Goal: Task Accomplishment & Management: Manage account settings

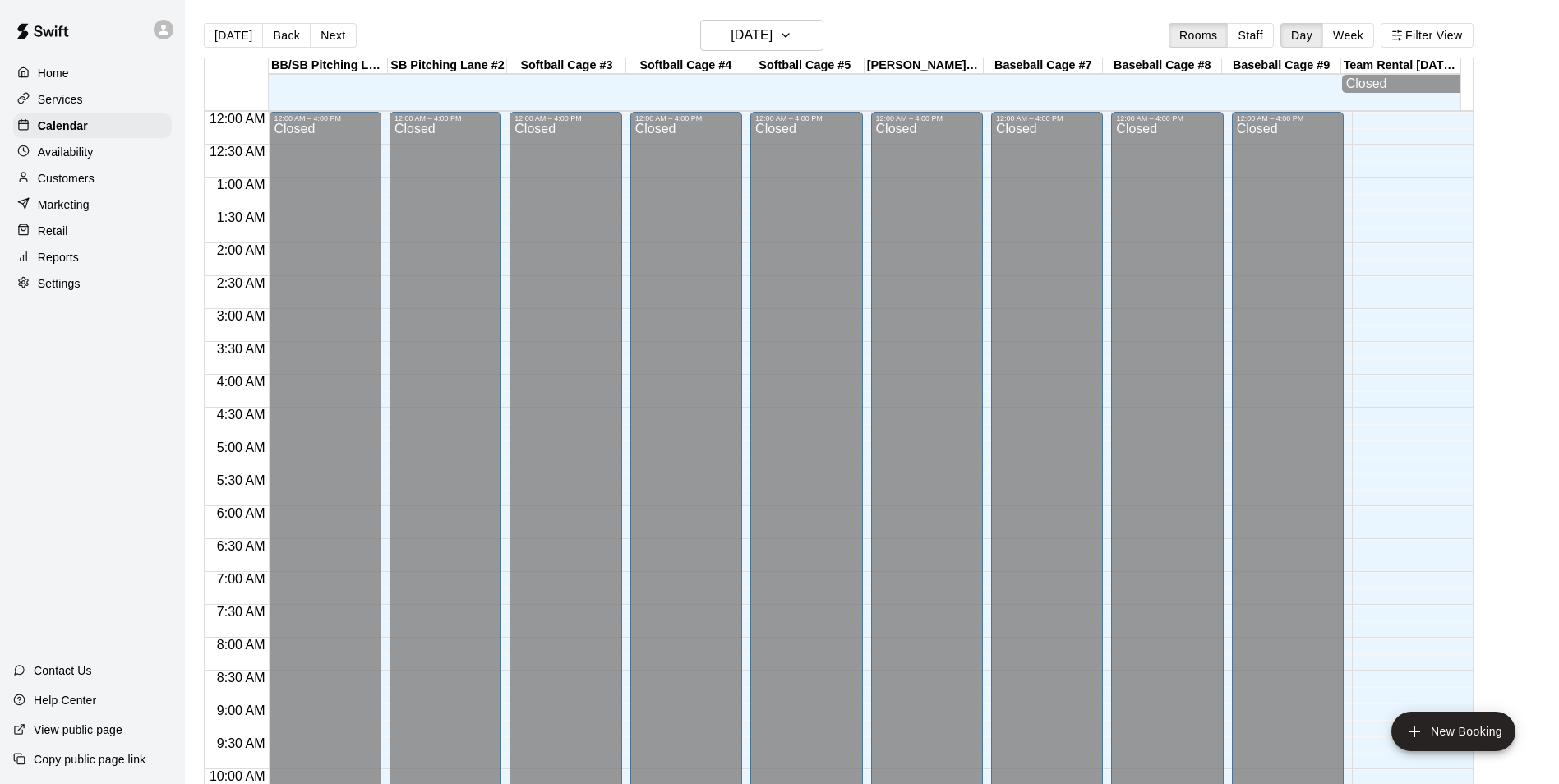
scroll to position [835, 0]
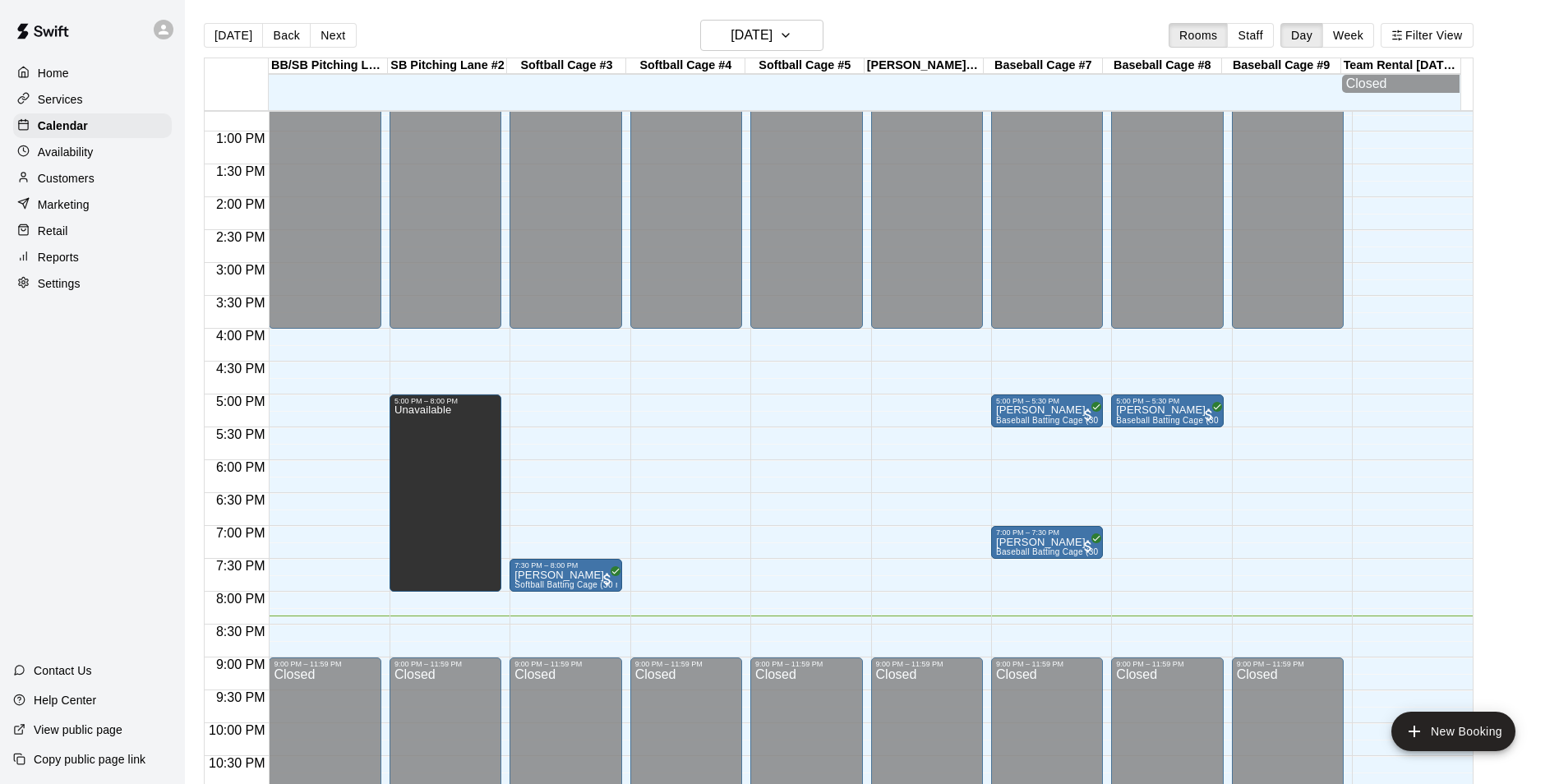
click at [1070, 630] on div "12:00 AM – 4:00 PM Closed 5:00 PM – 5:30 PM [PERSON_NAME] Baseball Batting Cage…" at bounding box center [1047, 66] width 112 height 1577
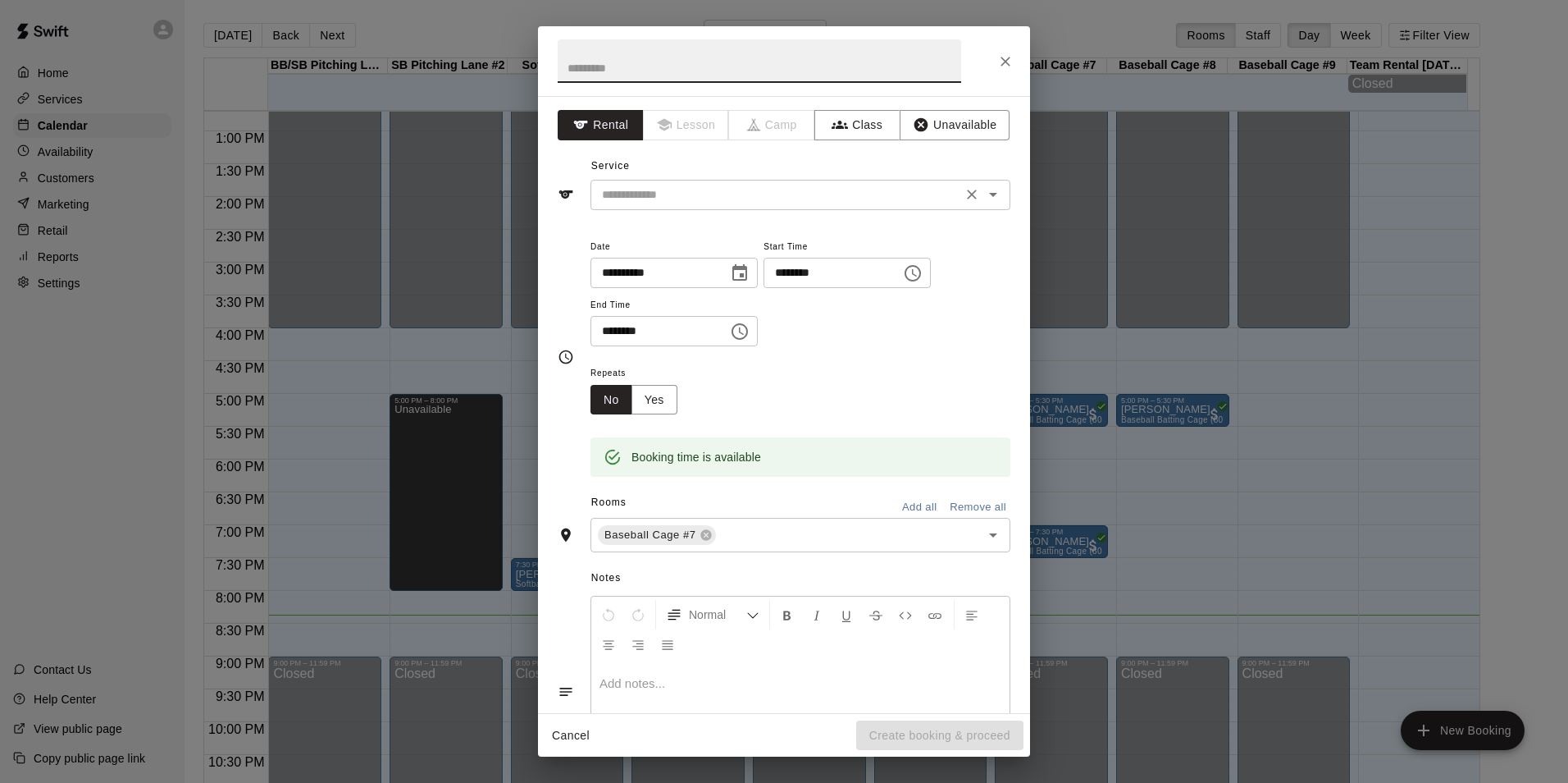
click at [799, 208] on div "​" at bounding box center [801, 195] width 420 height 30
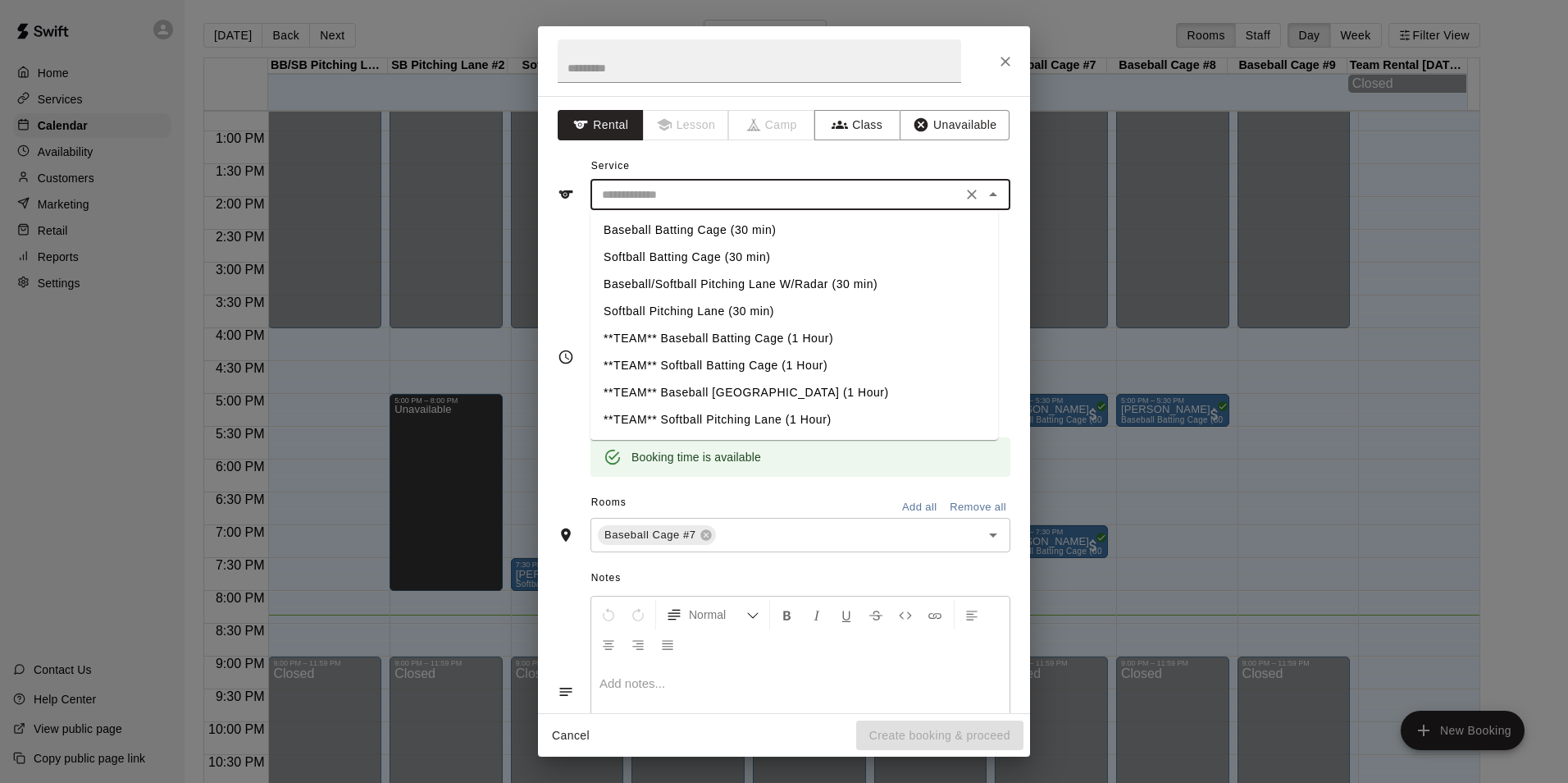
click at [855, 146] on div "**********" at bounding box center [784, 404] width 492 height 617
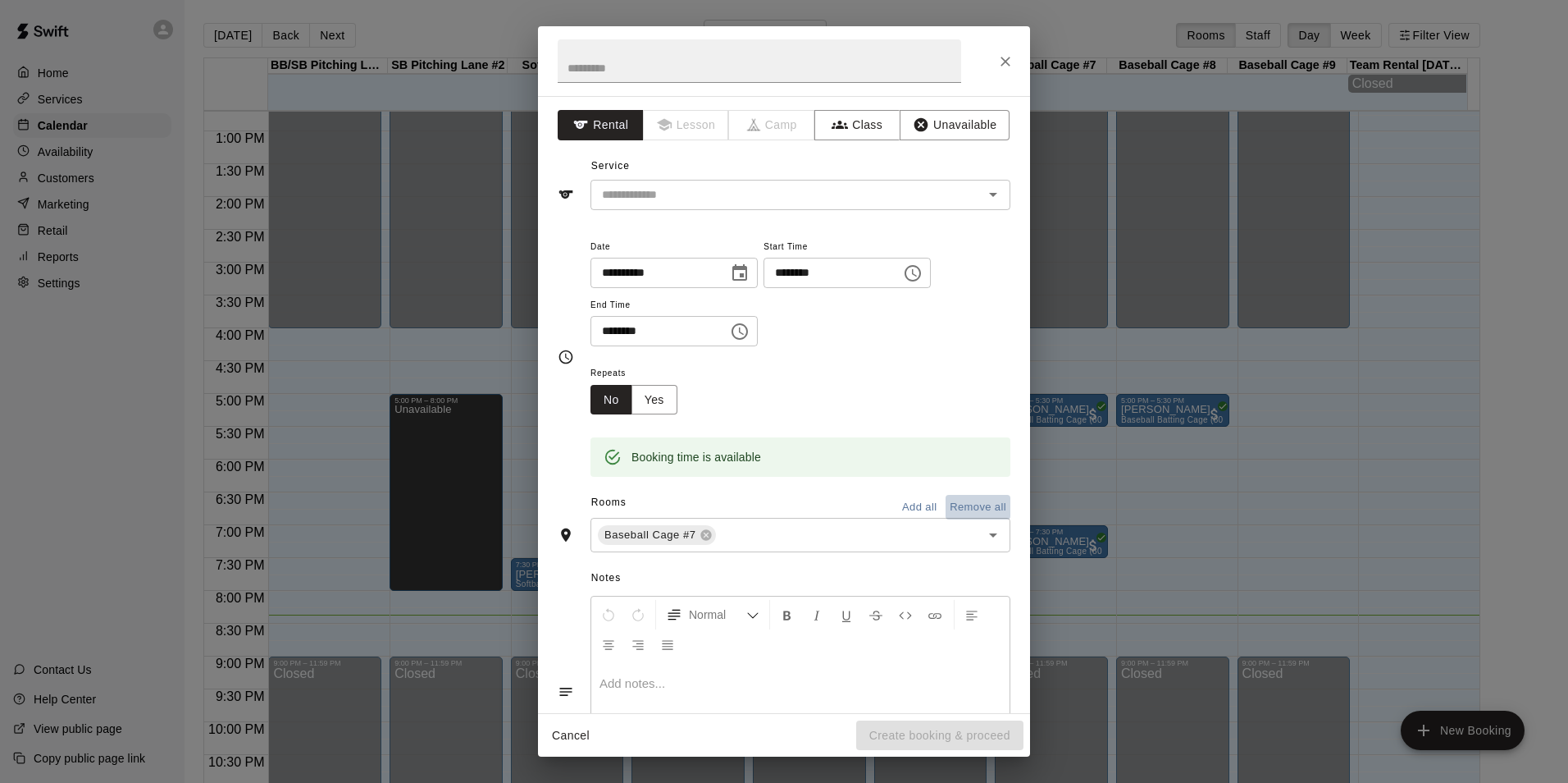
click at [946, 503] on button "Remove all" at bounding box center [978, 508] width 65 height 26
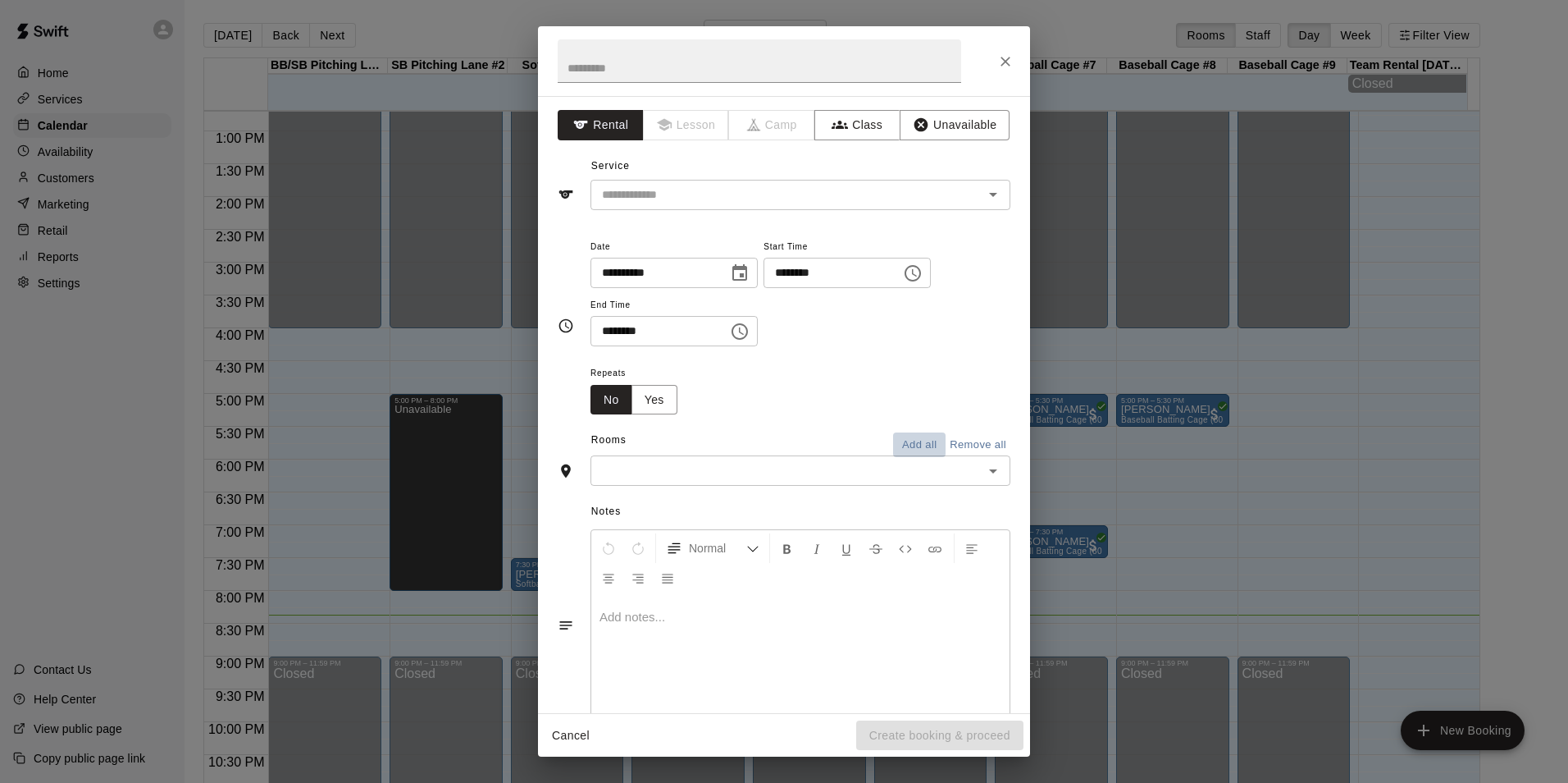
click at [906, 449] on button "Add all" at bounding box center [919, 445] width 52 height 26
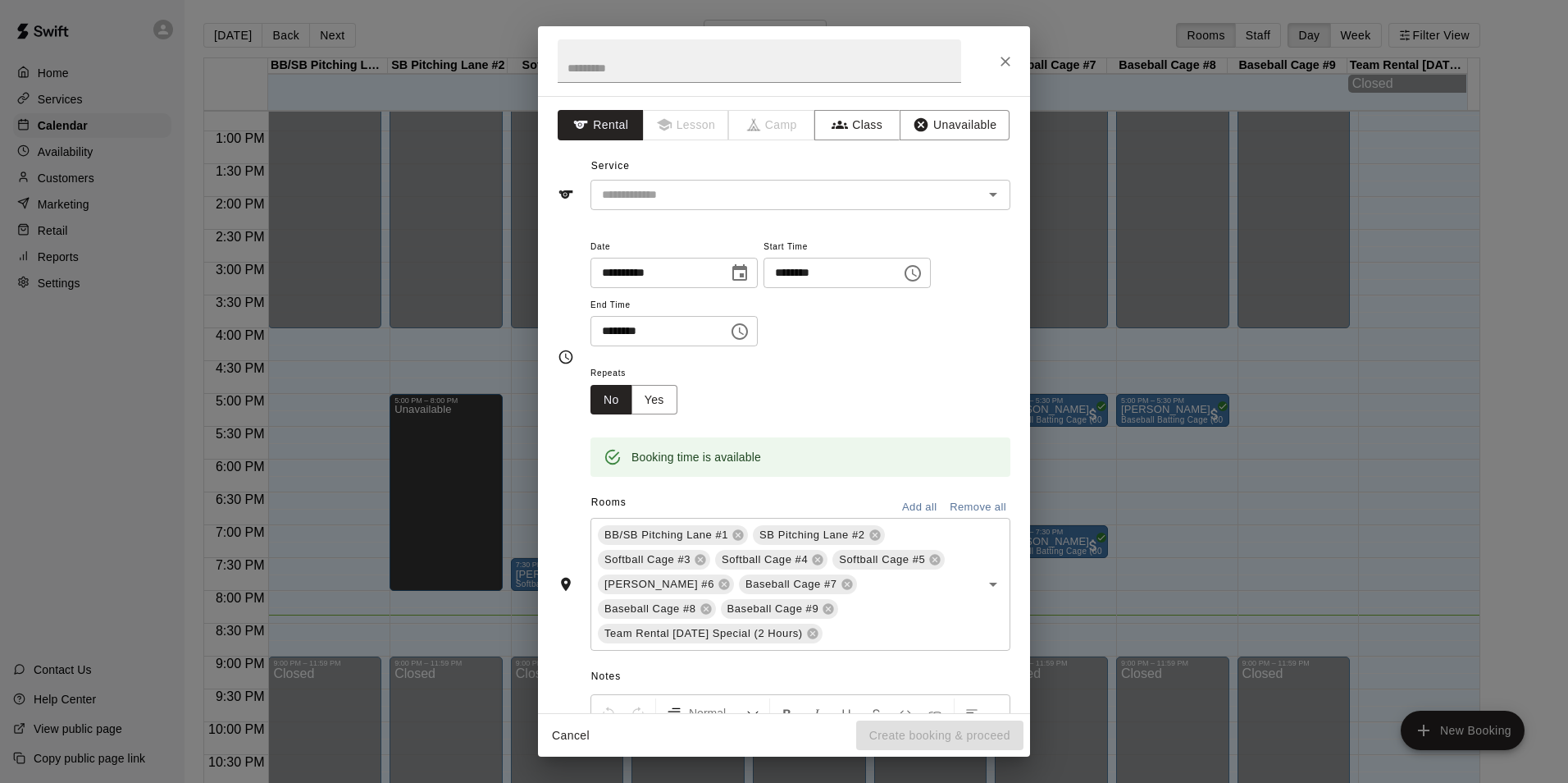
click at [953, 108] on div "**********" at bounding box center [784, 404] width 492 height 617
click at [951, 124] on button "Unavailable" at bounding box center [954, 124] width 110 height 30
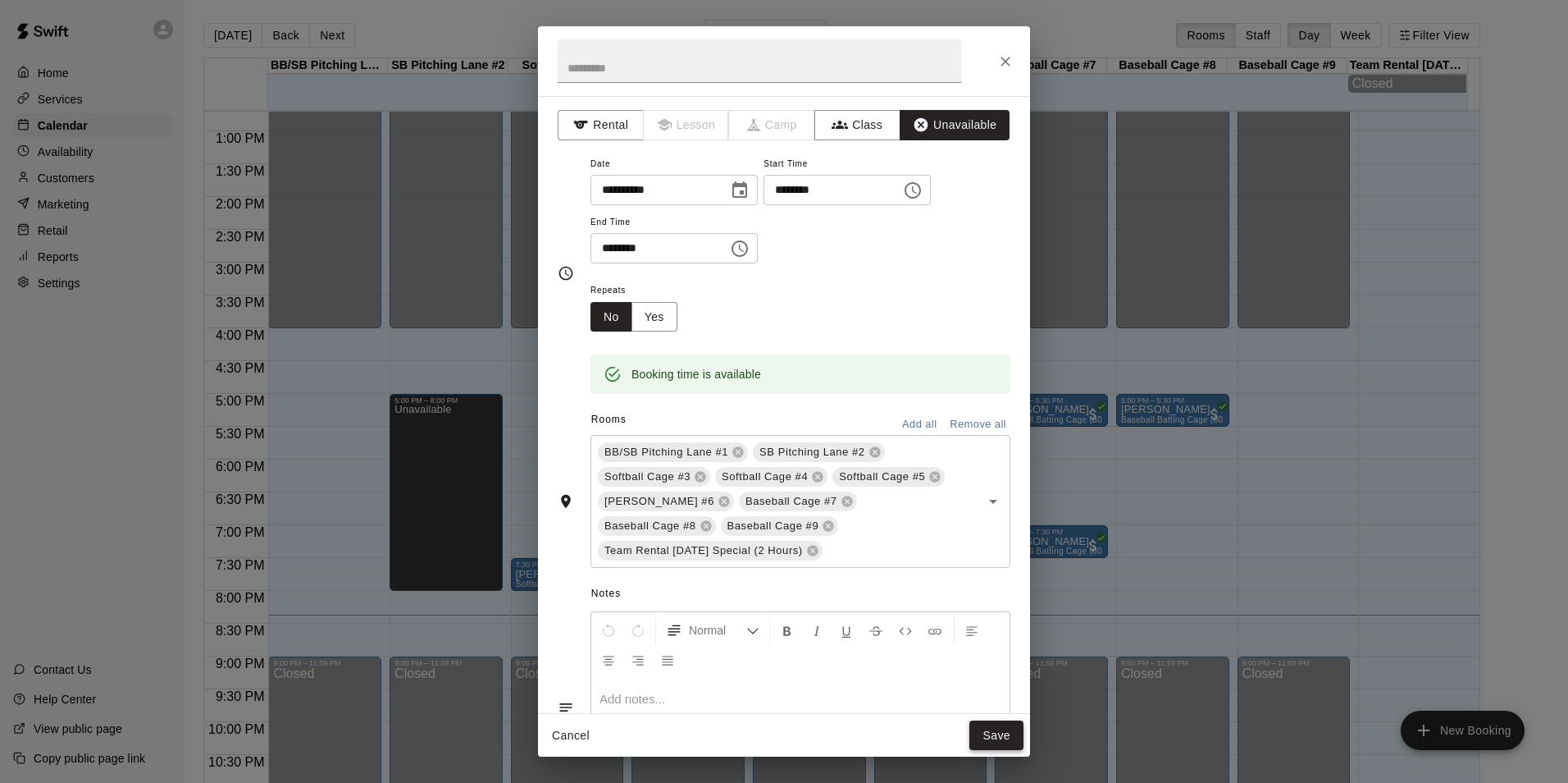
click at [993, 729] on button "Save" at bounding box center [996, 735] width 54 height 30
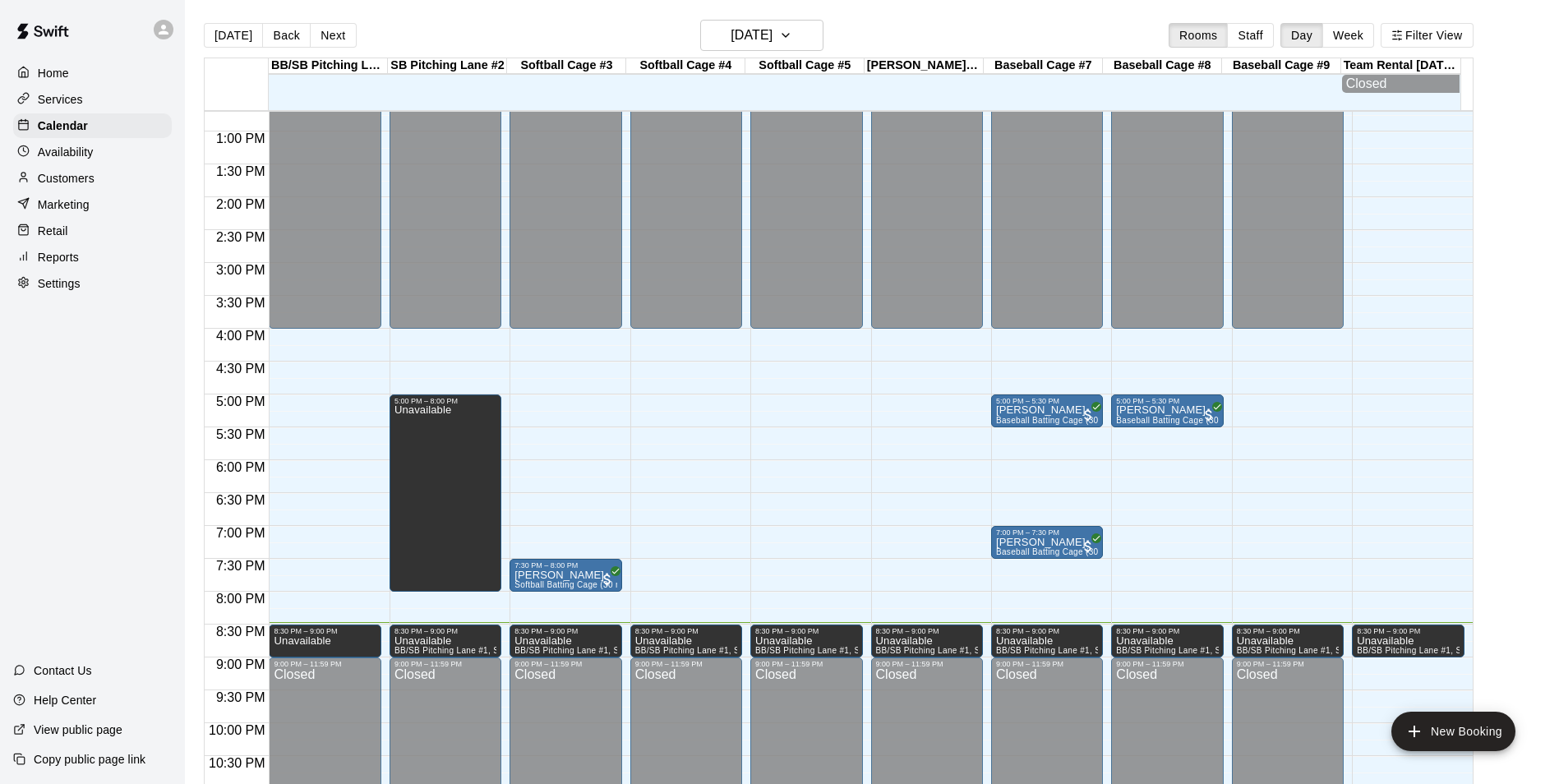
drag, startPoint x: 651, startPoint y: 424, endPoint x: 602, endPoint y: 410, distance: 51.0
click at [602, 410] on div "12:00 AM – 4:00 PM Closed 7:30 PM – 8:00 PM [PERSON_NAME] Softball Batting Cage…" at bounding box center [565, 66] width 112 height 1577
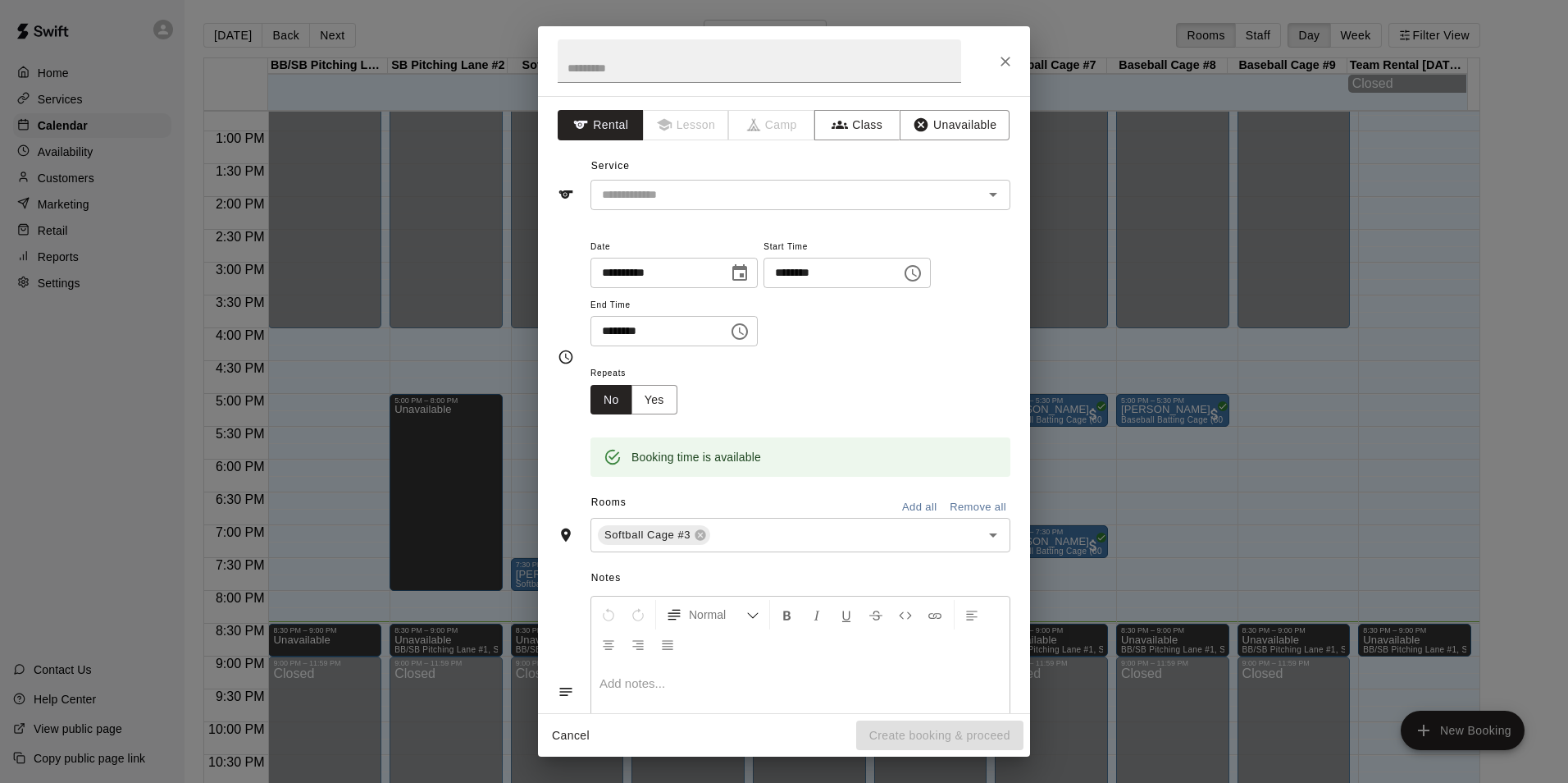
drag, startPoint x: 1268, startPoint y: 676, endPoint x: 1404, endPoint y: 726, distance: 144.9
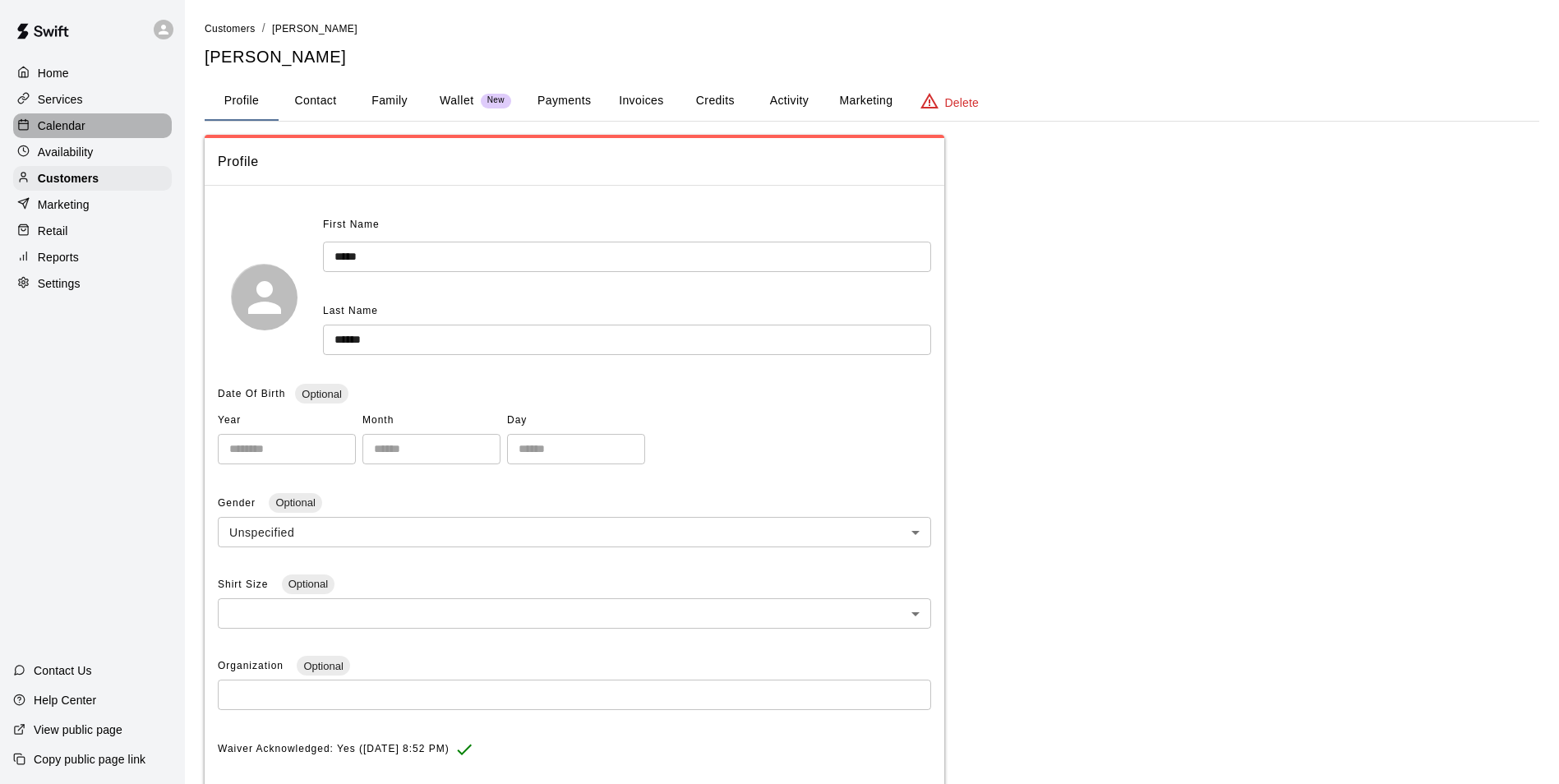
click at [83, 134] on p "Calendar" at bounding box center [61, 125] width 48 height 16
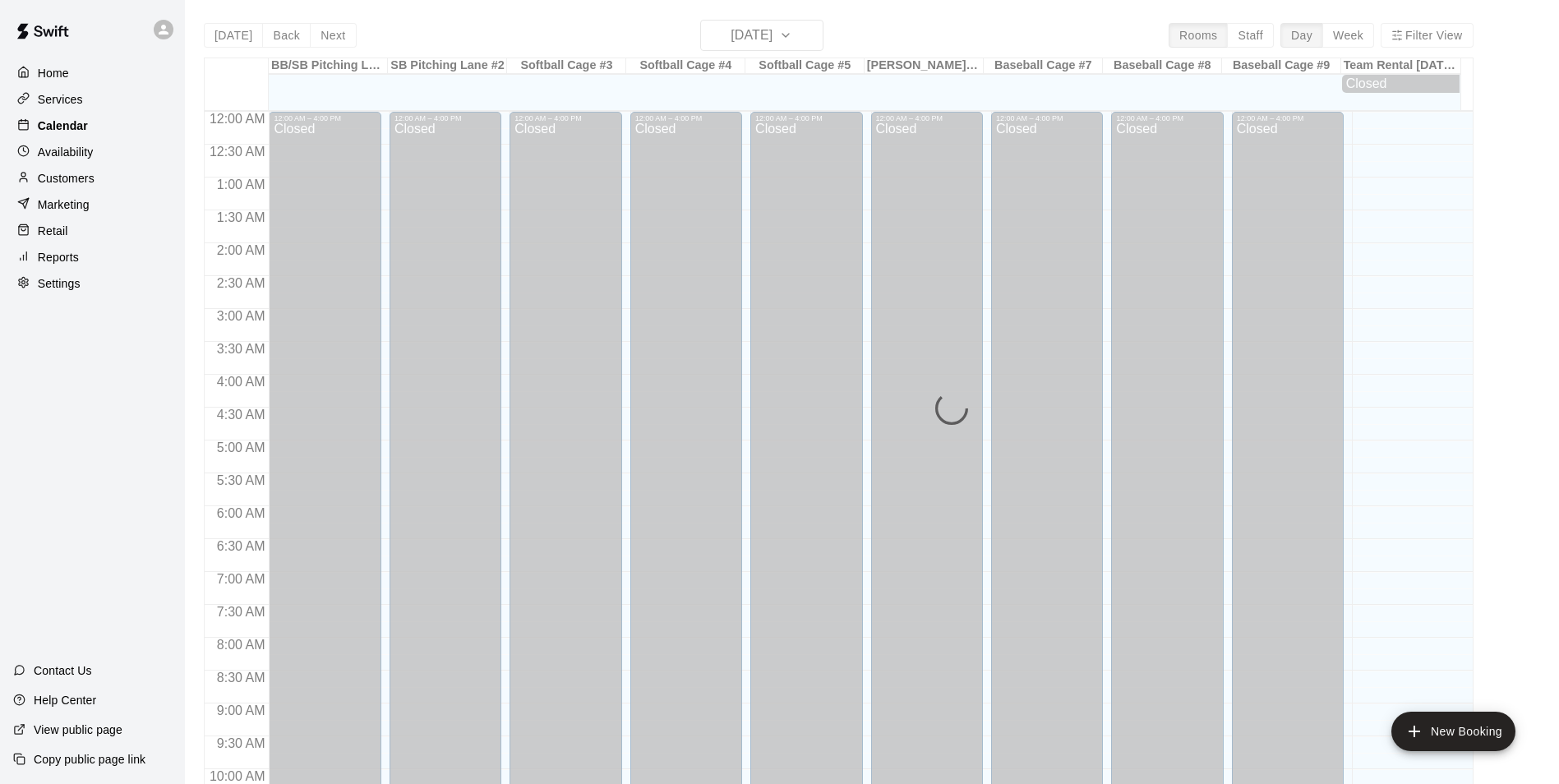
scroll to position [835, 0]
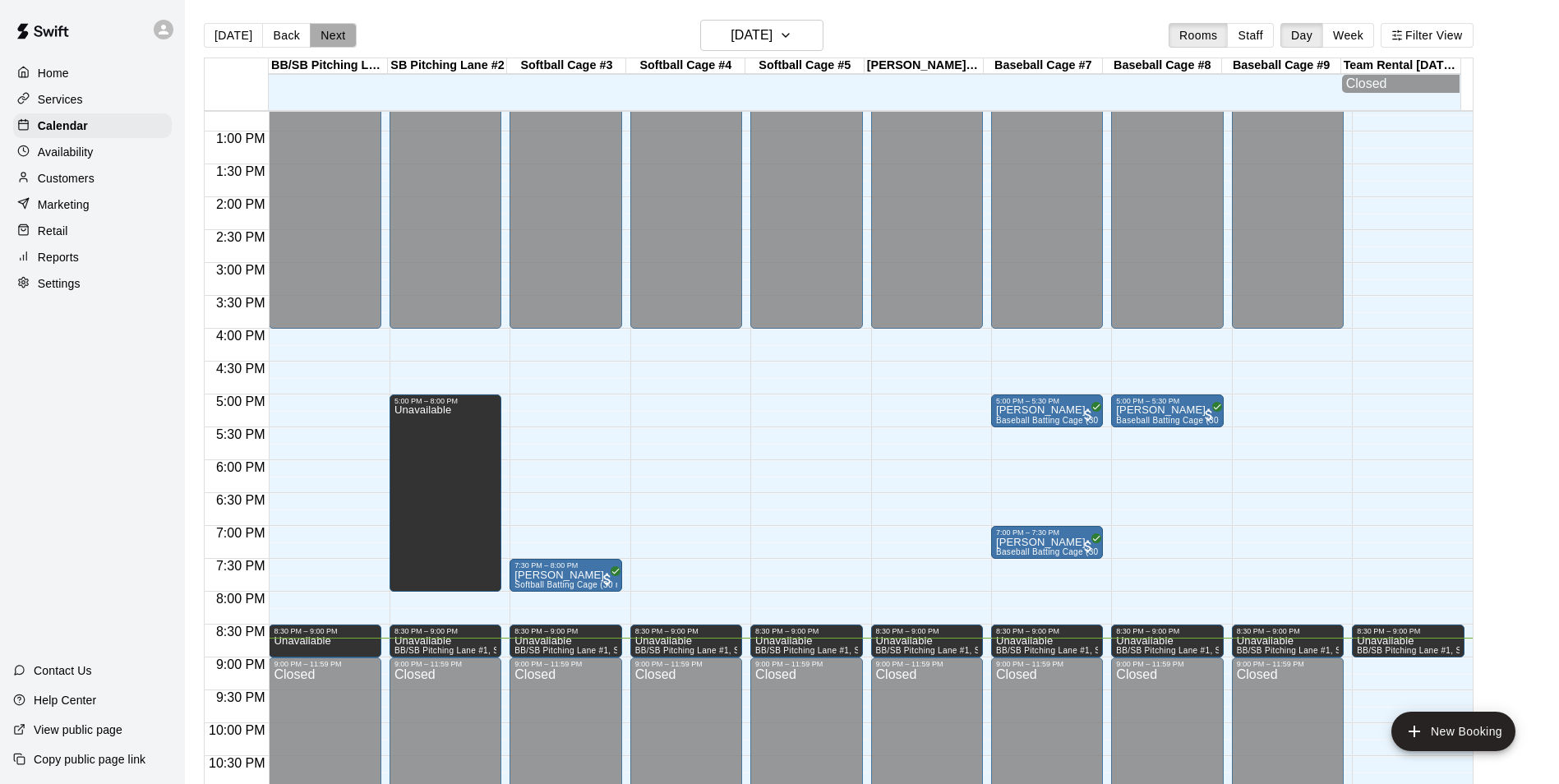
click at [337, 36] on button "Next" at bounding box center [333, 35] width 46 height 25
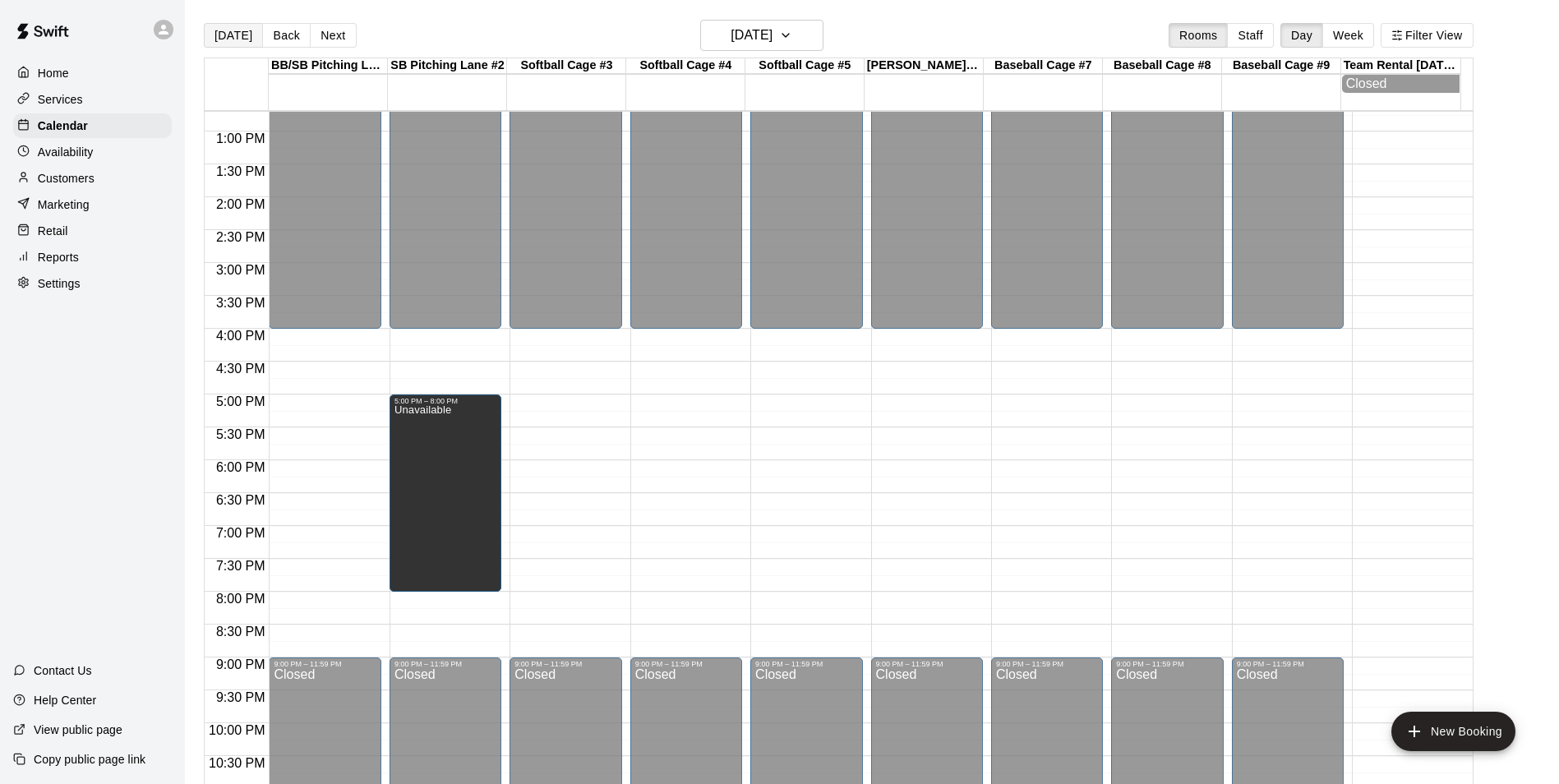
click at [220, 34] on button "[DATE]" at bounding box center [233, 35] width 59 height 25
